Goal: Information Seeking & Learning: Learn about a topic

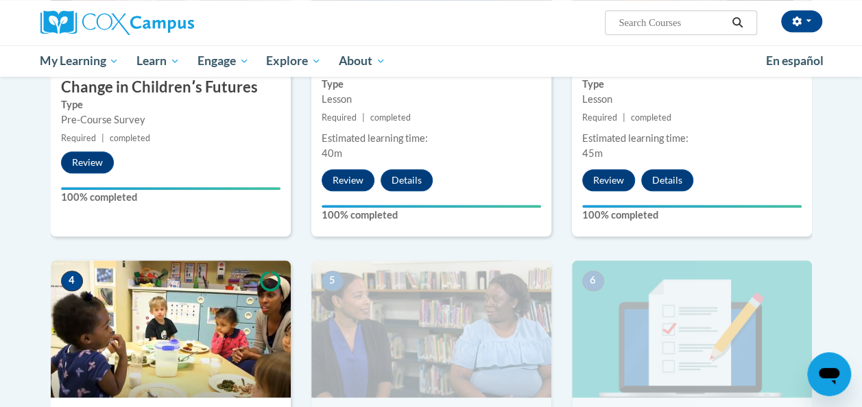
scroll to position [529, 0]
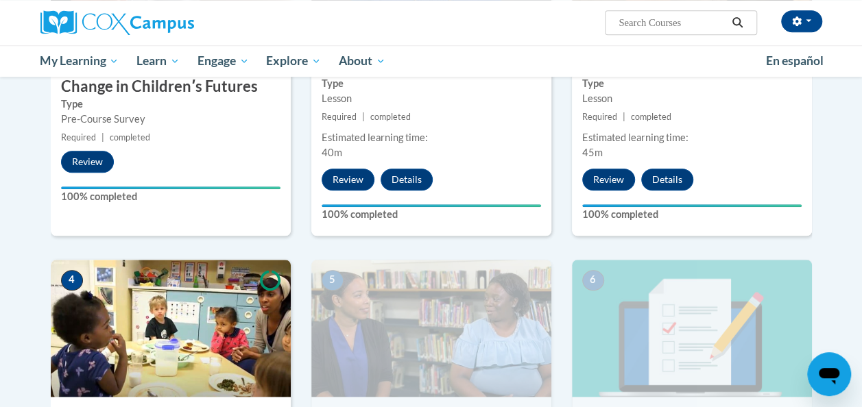
click at [114, 278] on img at bounding box center [171, 328] width 240 height 137
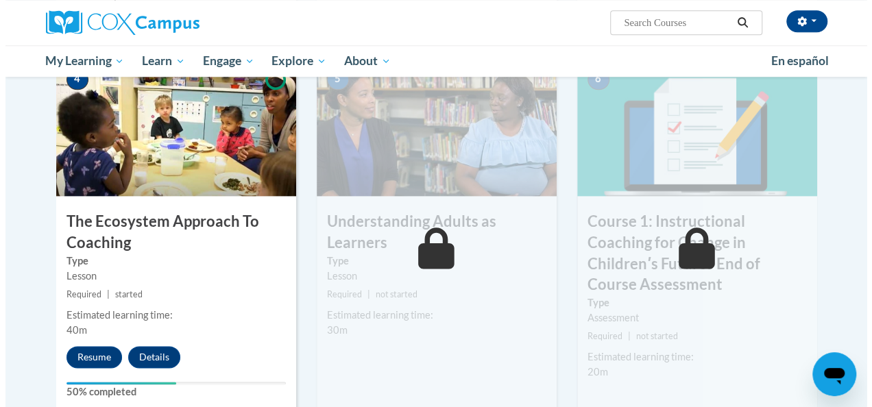
scroll to position [731, 0]
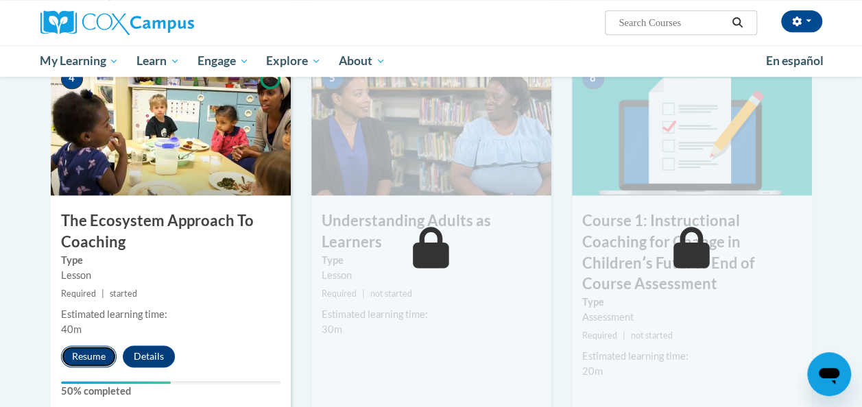
click at [85, 353] on button "Resume" at bounding box center [89, 357] width 56 height 22
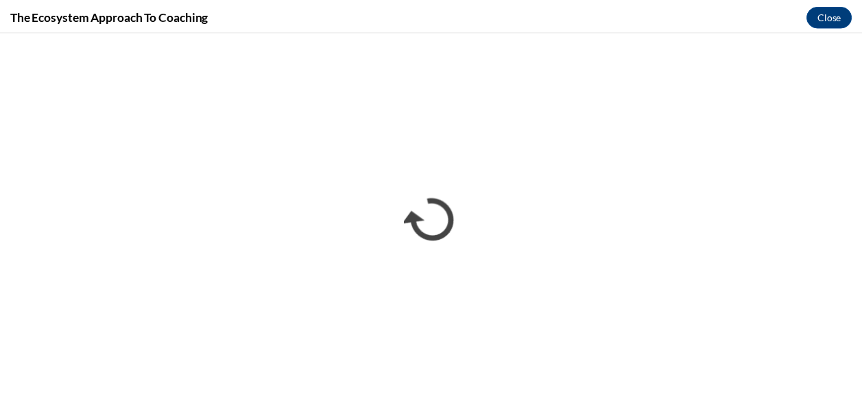
scroll to position [0, 0]
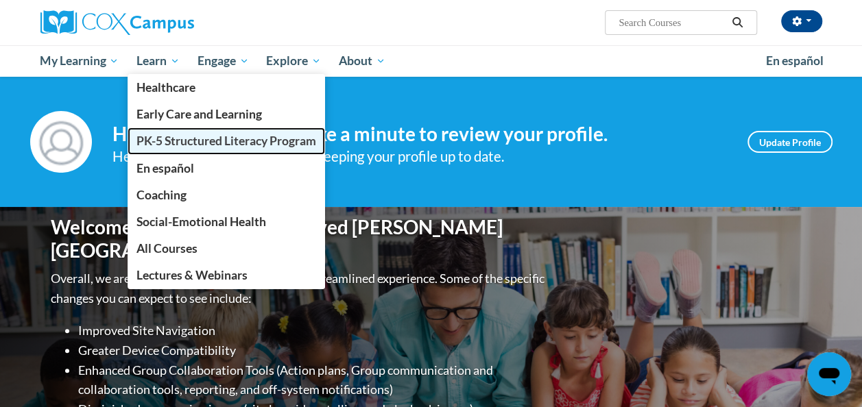
click at [167, 141] on span "PK-5 Structured Literacy Program" at bounding box center [226, 141] width 180 height 14
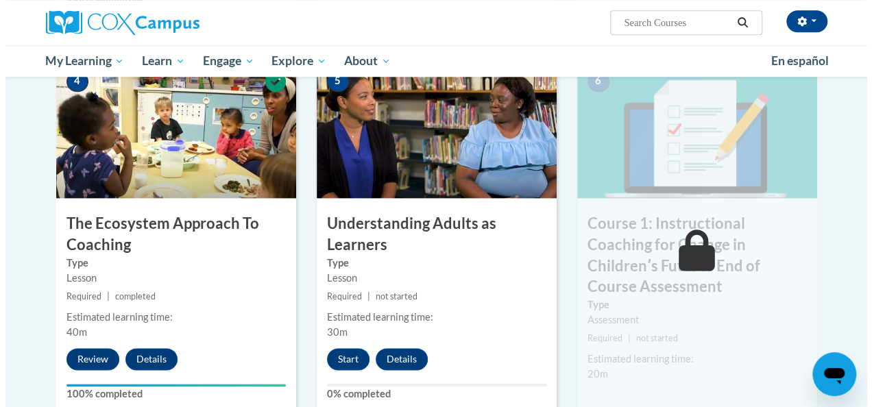
scroll to position [730, 0]
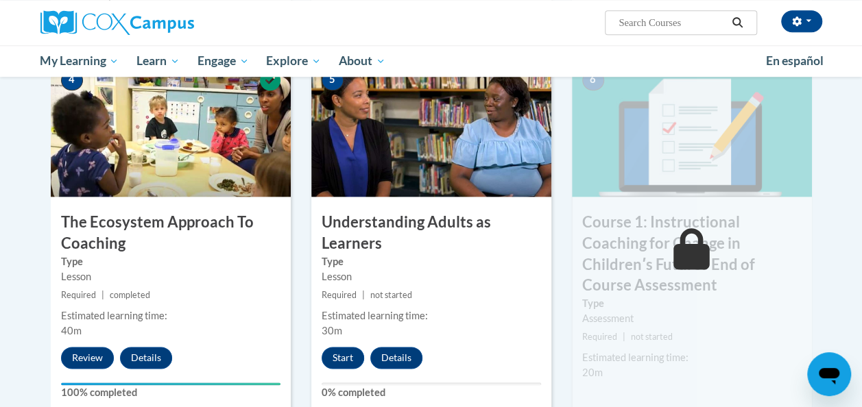
click at [487, 283] on div "5 Understanding Adults as Learners Type Lesson Required | not started Estimated…" at bounding box center [431, 237] width 240 height 355
click at [347, 357] on button "Start" at bounding box center [343, 358] width 43 height 22
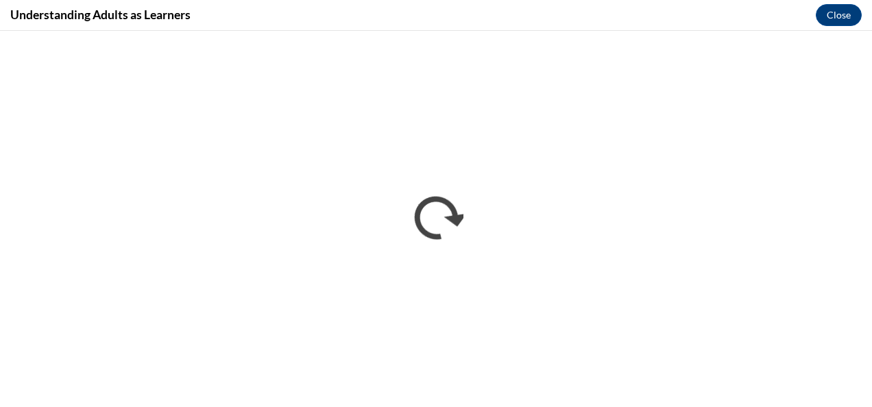
scroll to position [0, 0]
